Goal: Task Accomplishment & Management: Use online tool/utility

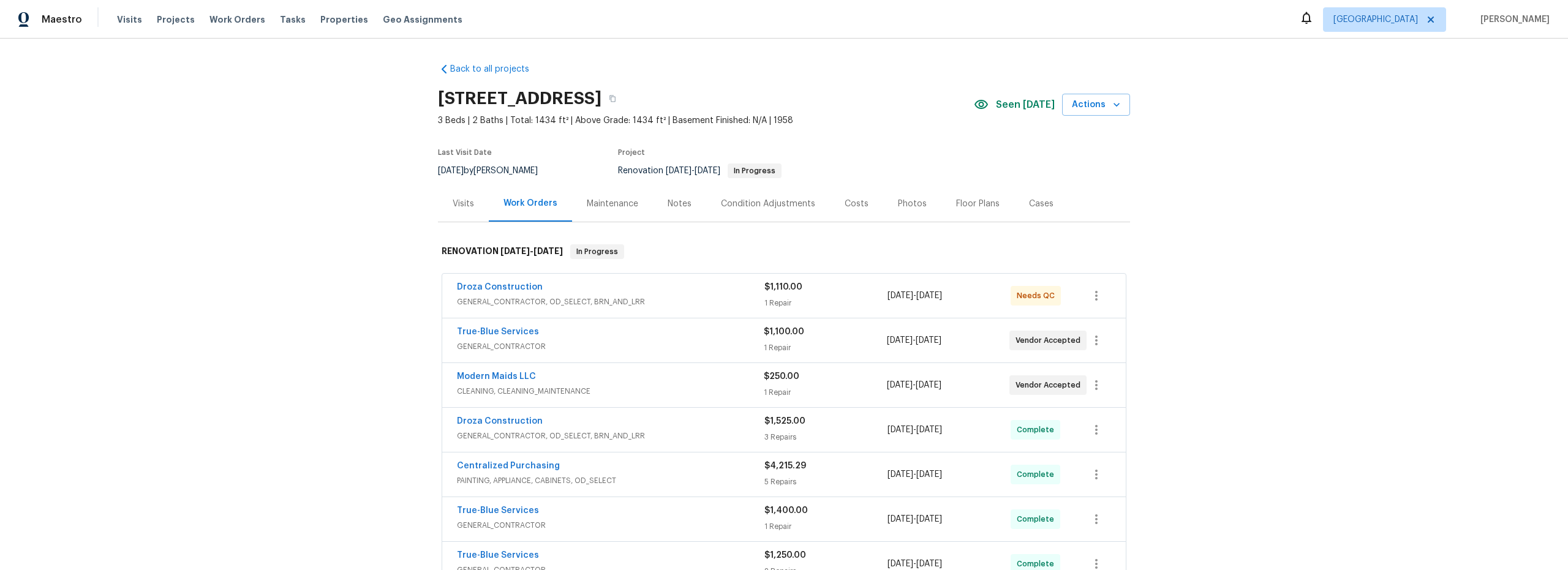
click at [847, 314] on div "Droza Construction GENERAL_CONTRACTOR, OD_SELECT, BRN_AND_LRR $1,110.00 1 Repai…" at bounding box center [784, 295] width 684 height 44
click at [670, 297] on span "GENERAL_CONTRACTOR, OD_SELECT, BRN_AND_LRR" at bounding box center [611, 301] width 307 height 12
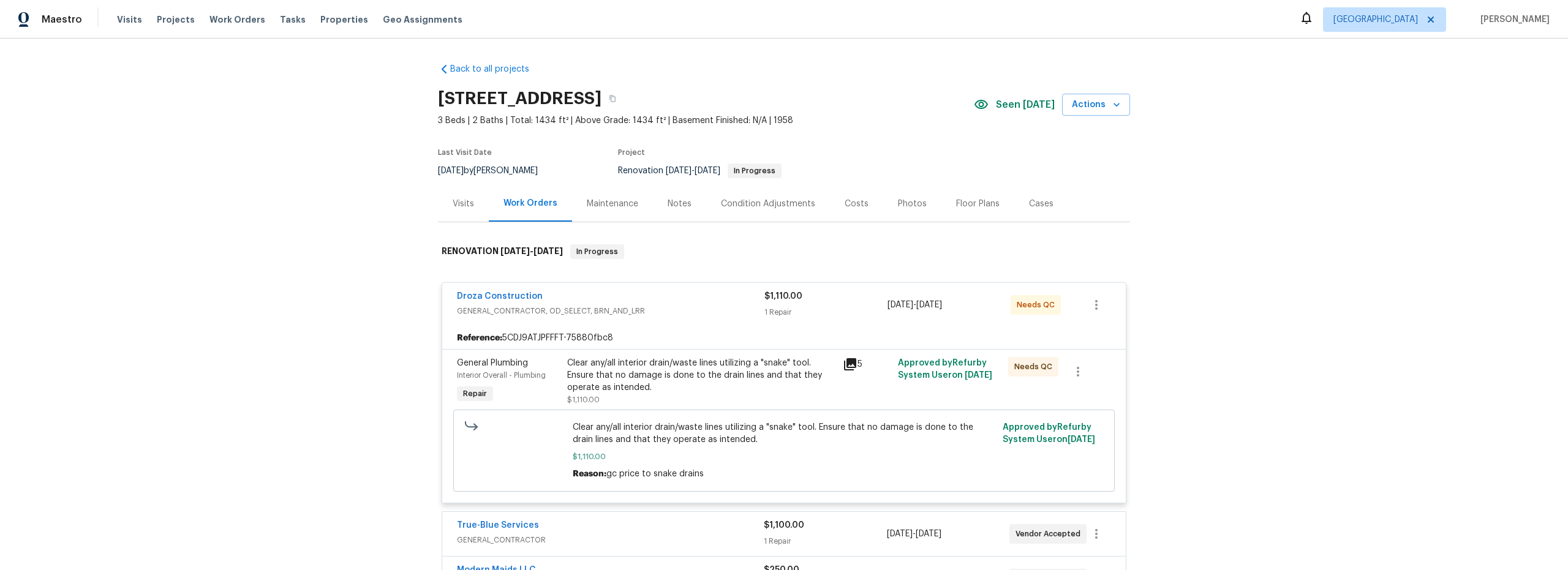
click at [728, 391] on div "Clear any/all interior drain/waste lines utilizing a "snake" tool. Ensure that …" at bounding box center [701, 374] width 268 height 37
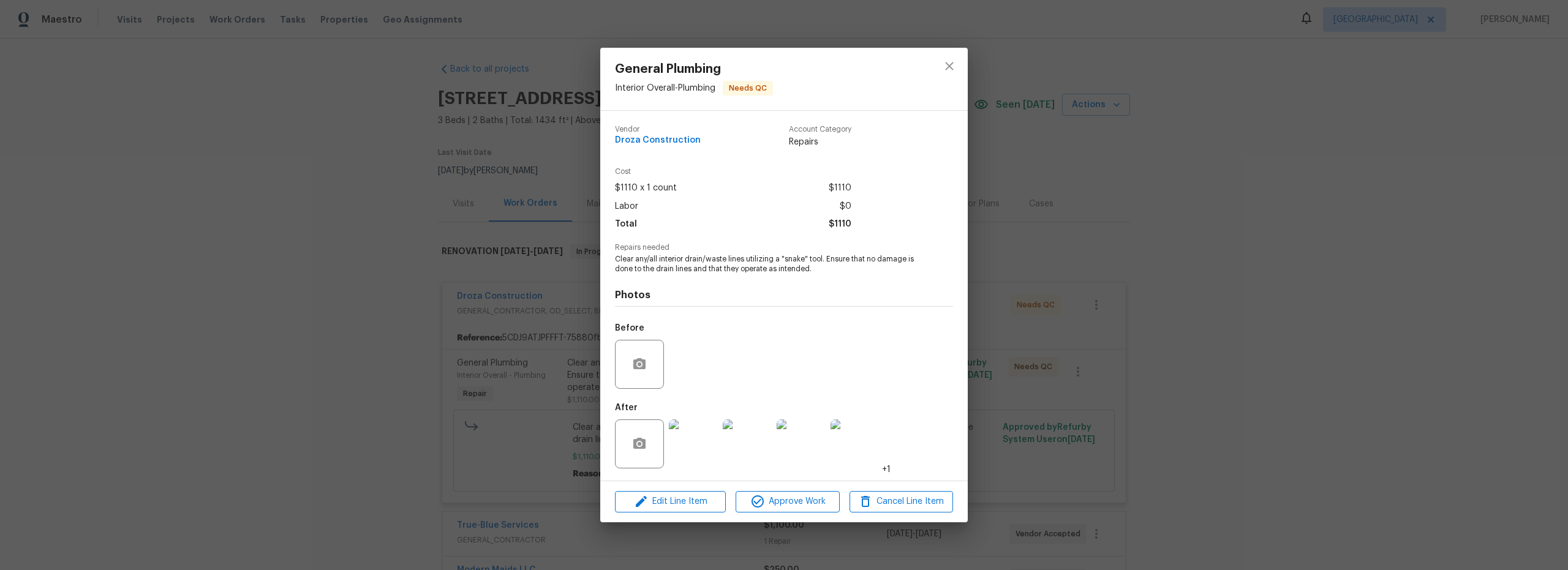
click at [702, 438] on img at bounding box center [693, 444] width 49 height 49
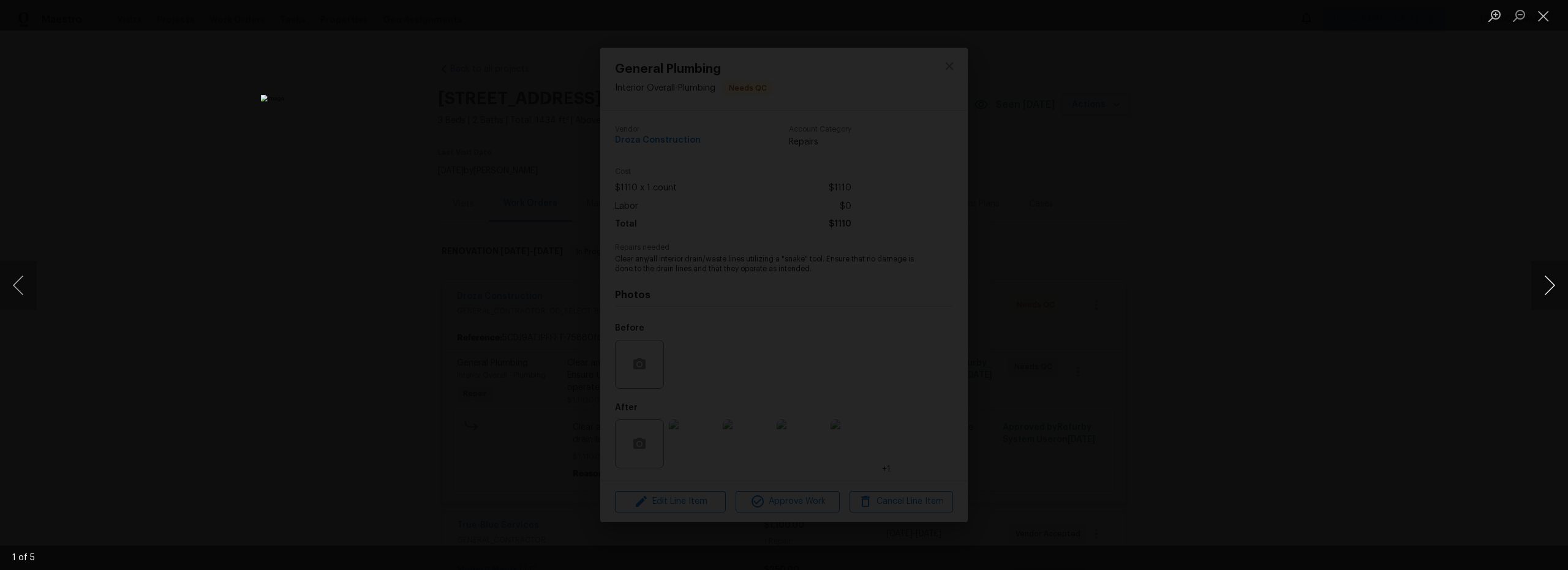
click at [1550, 293] on button "Next image" at bounding box center [1549, 285] width 37 height 49
click at [1551, 291] on button "Next image" at bounding box center [1549, 285] width 37 height 49
click at [1549, 289] on button "Next image" at bounding box center [1549, 285] width 37 height 49
click at [1542, 19] on button "Close lightbox" at bounding box center [1544, 15] width 24 height 22
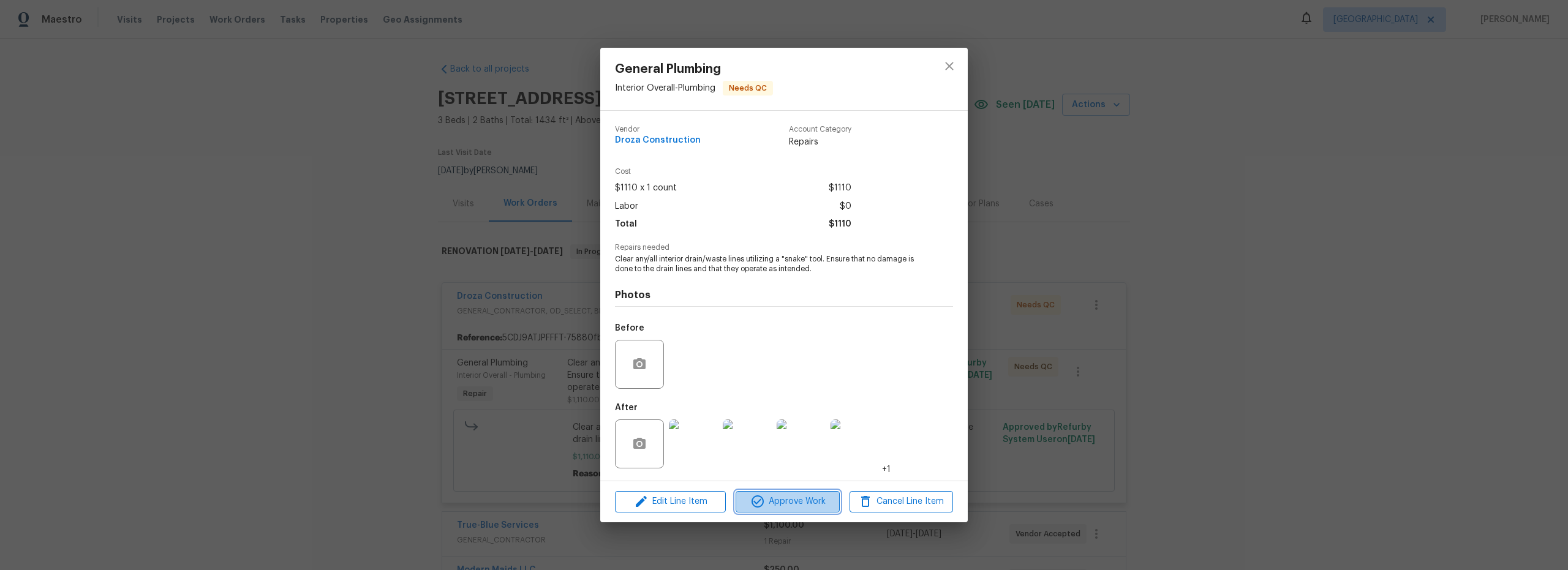
click at [791, 498] on span "Approve Work" at bounding box center [787, 502] width 96 height 15
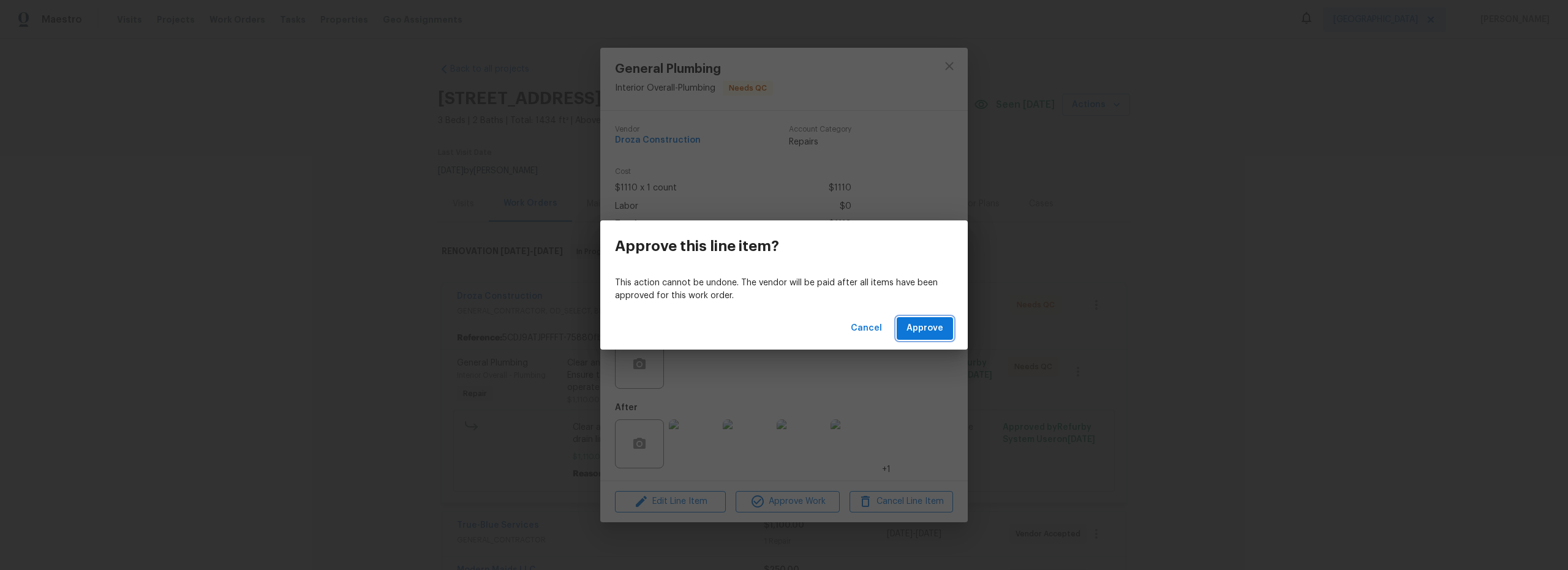
click at [925, 335] on span "Approve" at bounding box center [925, 329] width 37 height 15
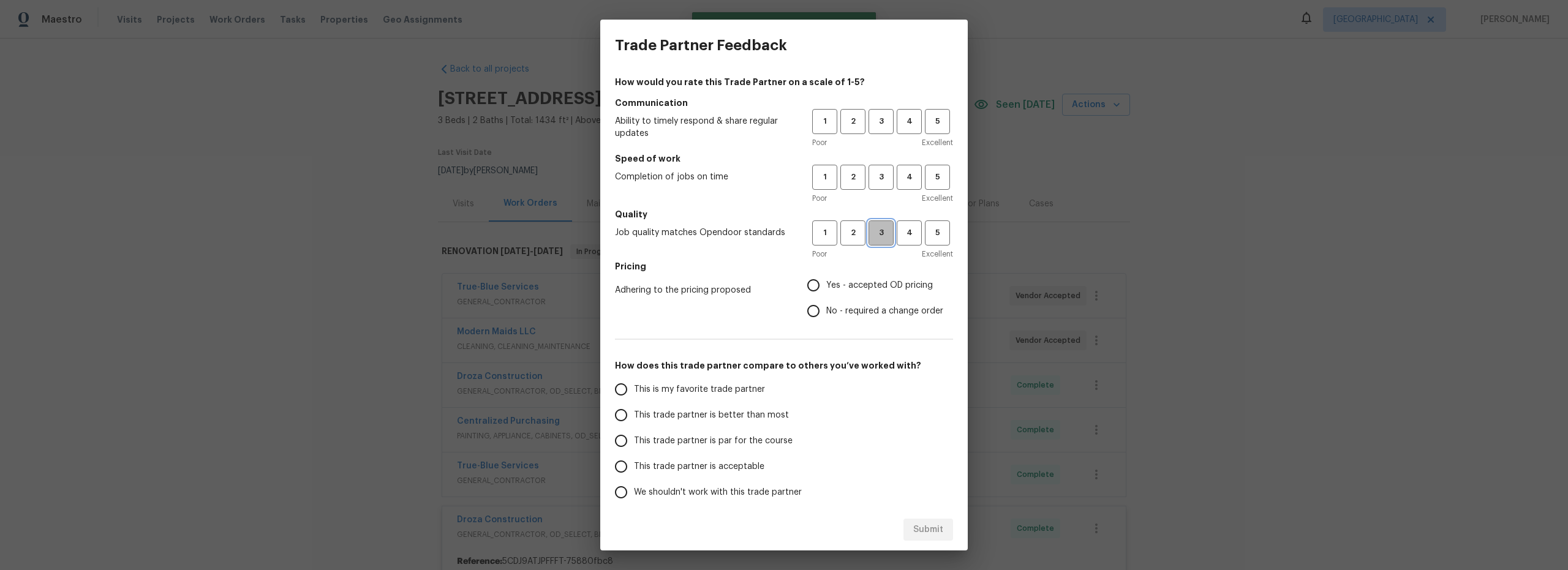
click at [869, 229] on span "3" at bounding box center [880, 232] width 22 height 14
click at [869, 175] on span "3" at bounding box center [880, 177] width 22 height 14
click at [871, 116] on span "3" at bounding box center [880, 121] width 22 height 14
click at [807, 283] on input "Yes - accepted OD pricing" at bounding box center [813, 285] width 25 height 25
radio input "true"
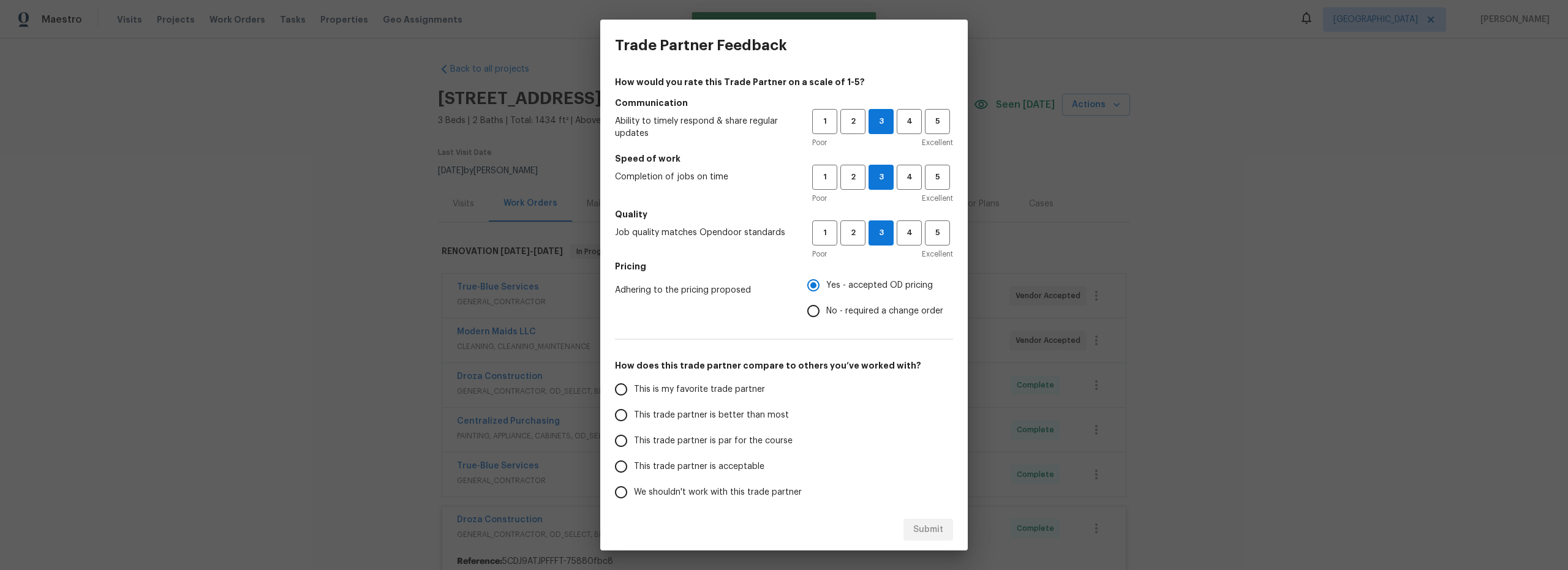
drag, startPoint x: 629, startPoint y: 417, endPoint x: 651, endPoint y: 417, distance: 22.0
click at [629, 417] on input "This trade partner is better than most" at bounding box center [620, 415] width 25 height 25
drag, startPoint x: 910, startPoint y: 532, endPoint x: 919, endPoint y: 533, distance: 9.1
click at [918, 533] on button "Submit" at bounding box center [927, 530] width 50 height 22
radio input "true"
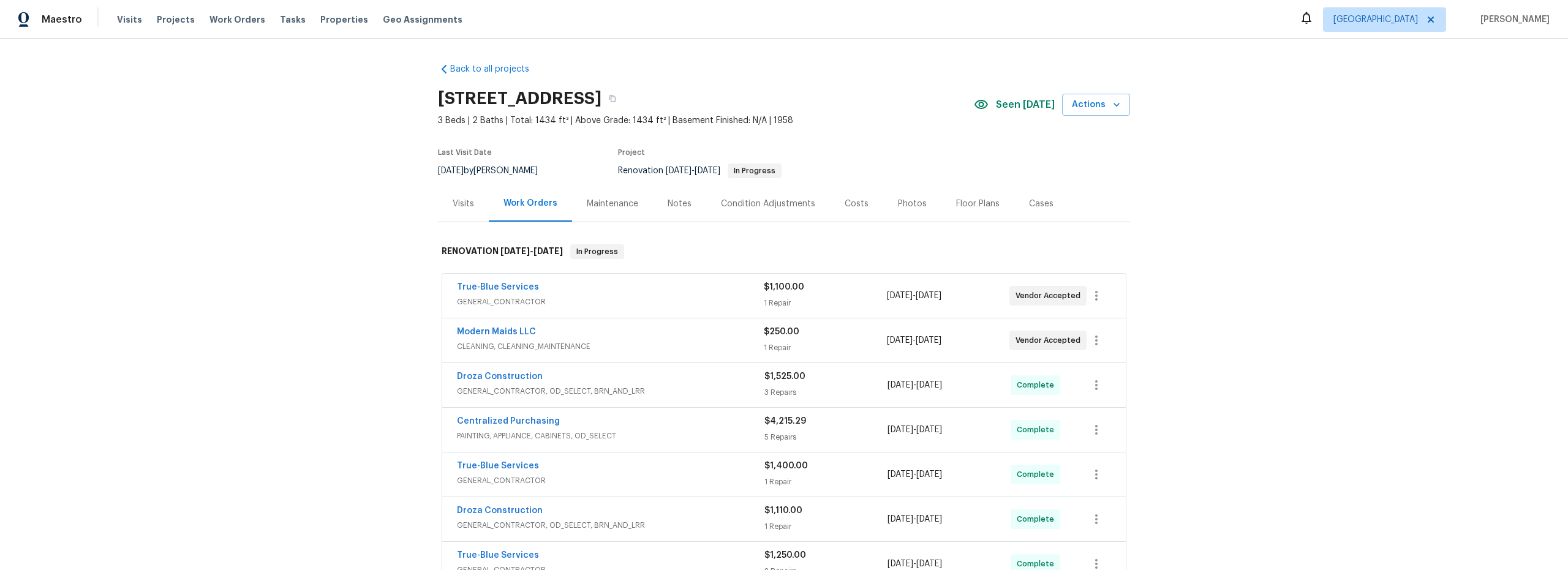
click at [854, 204] on div "Costs" at bounding box center [856, 203] width 23 height 12
